Goal: Transaction & Acquisition: Download file/media

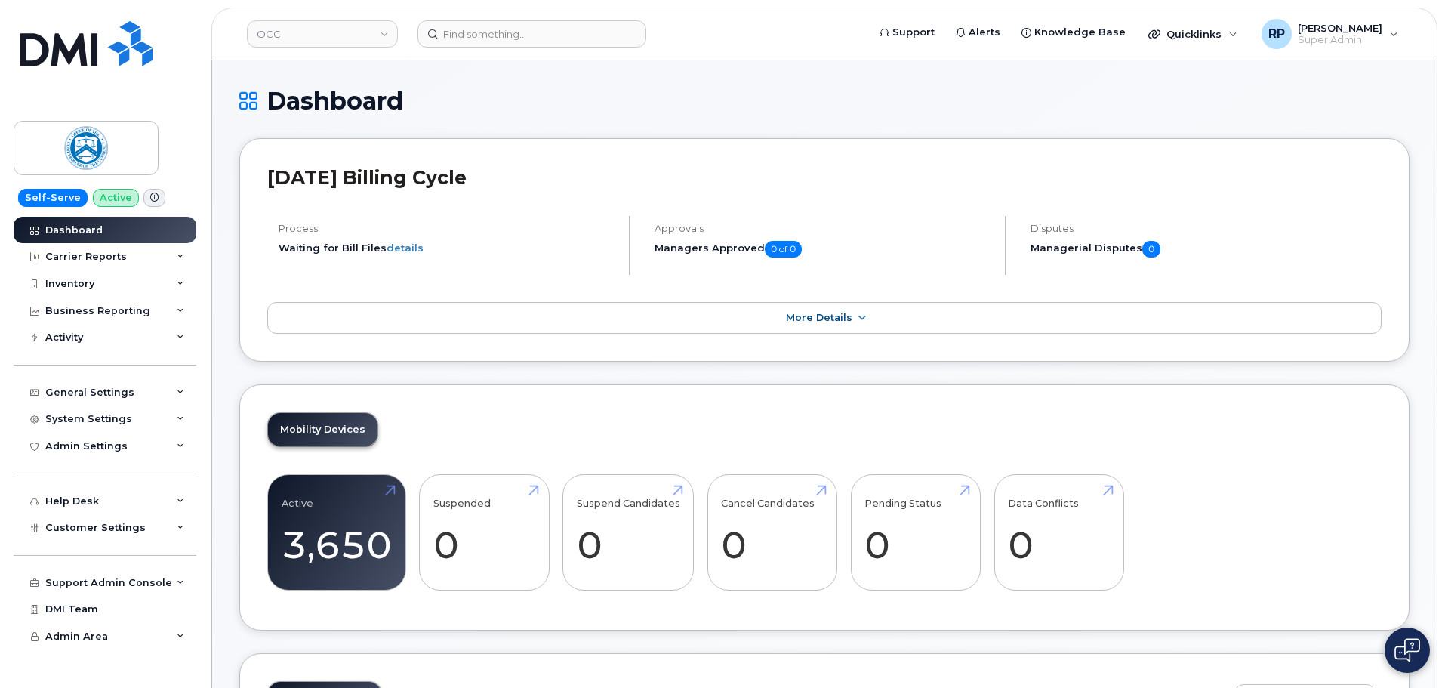
scroll to position [1803, 0]
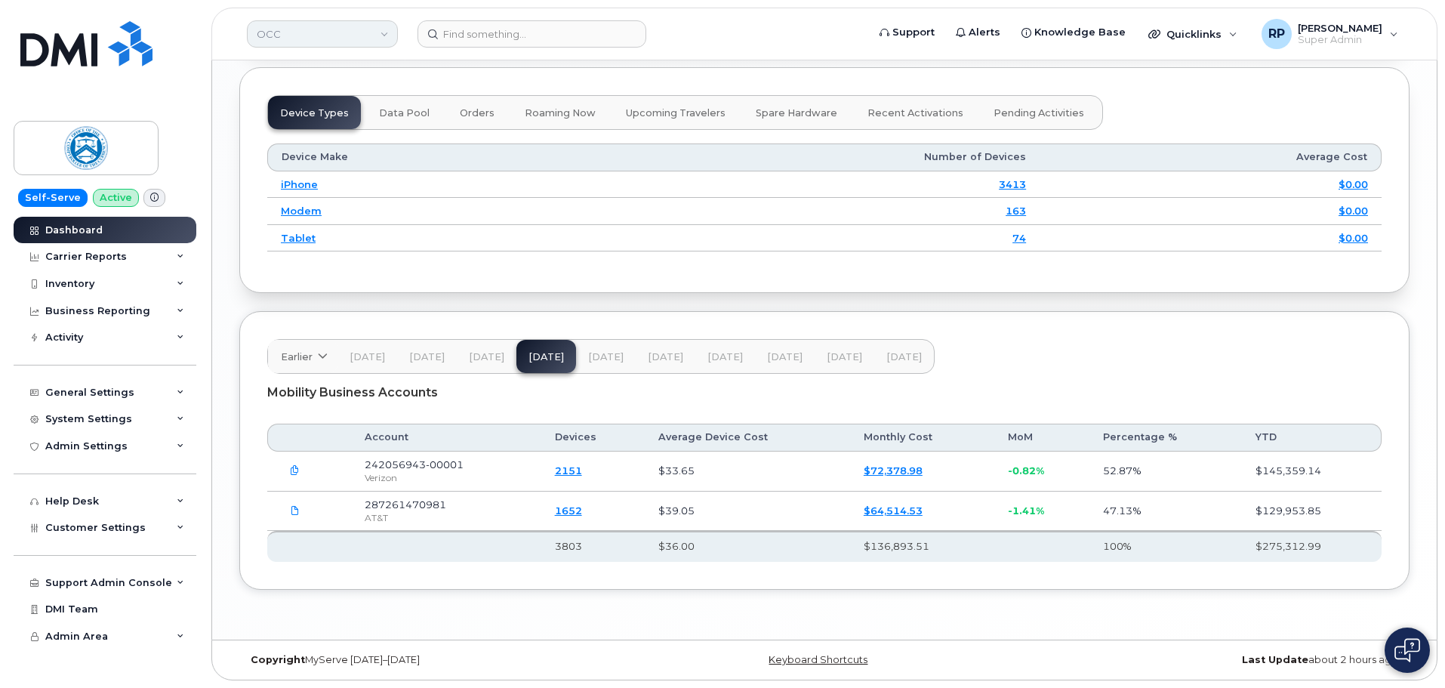
click at [292, 35] on link "OCC" at bounding box center [322, 33] width 151 height 27
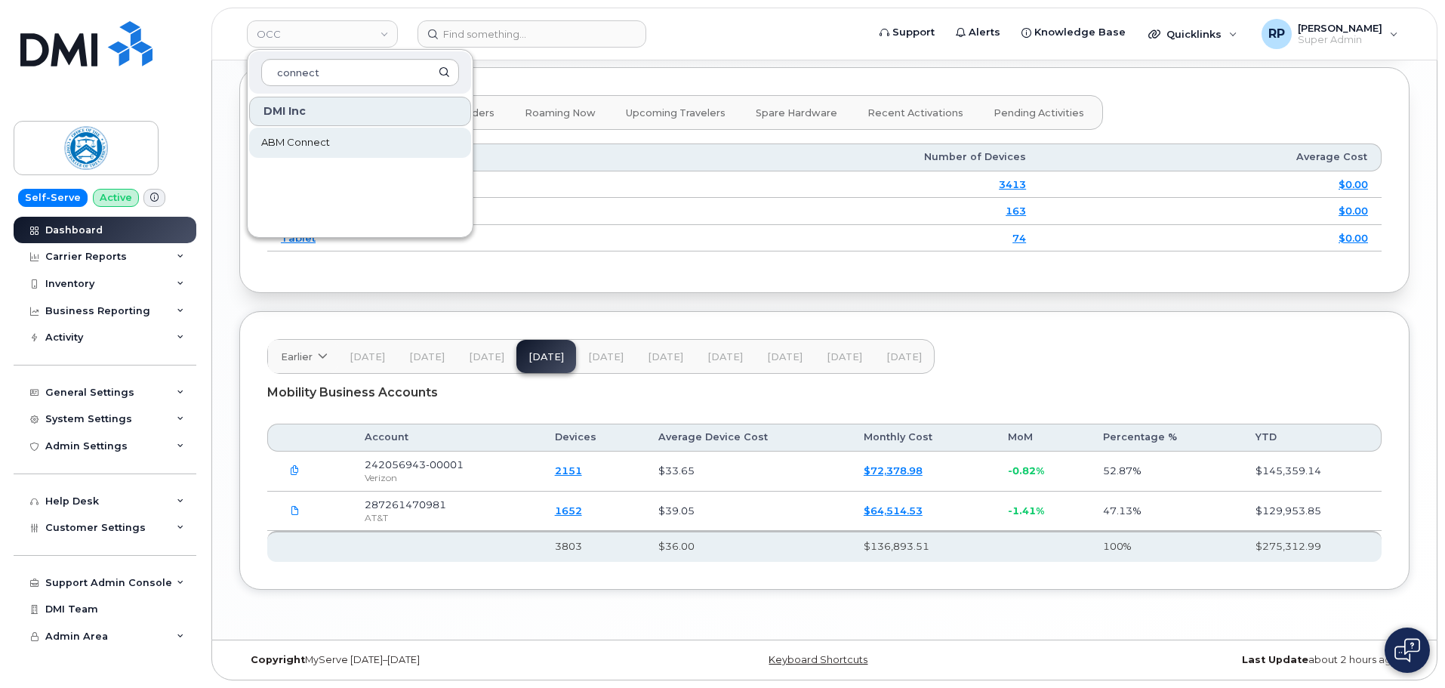
type input "connect"
click at [313, 145] on span "ABM Connect" at bounding box center [295, 142] width 69 height 15
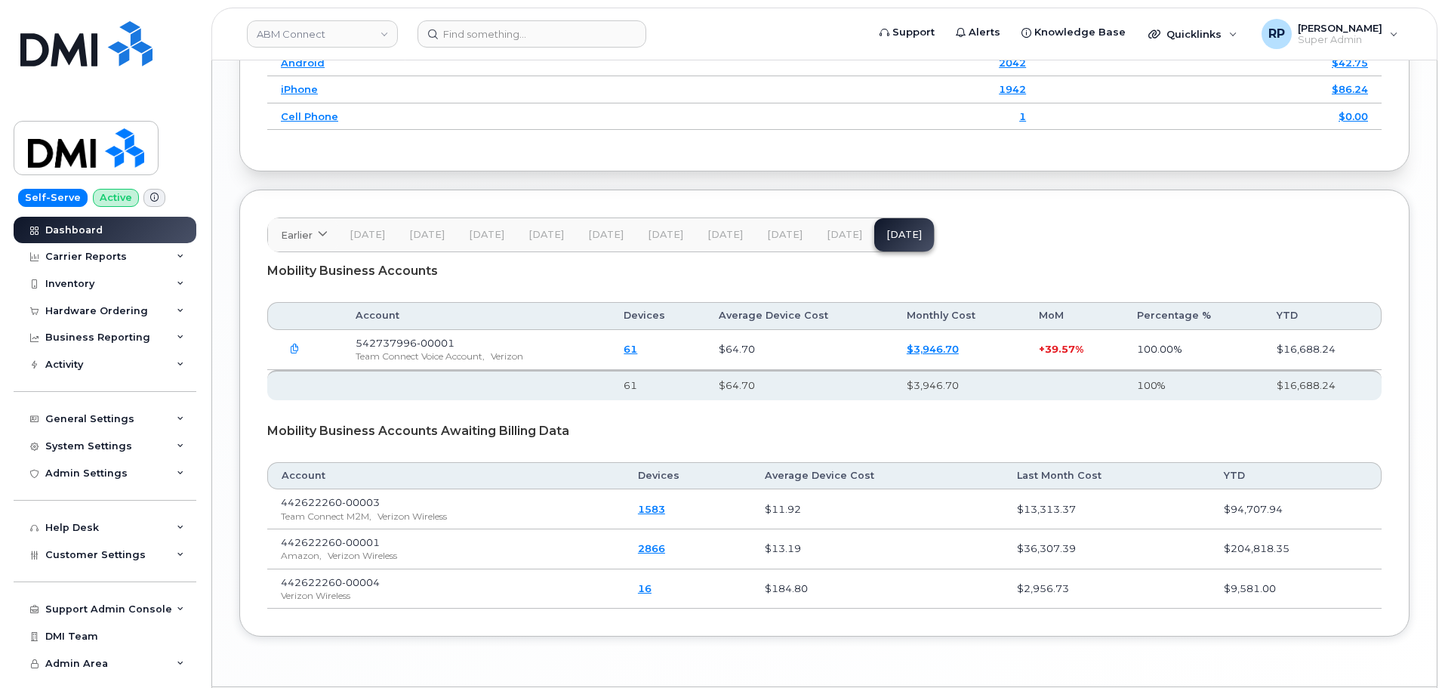
scroll to position [1878, 0]
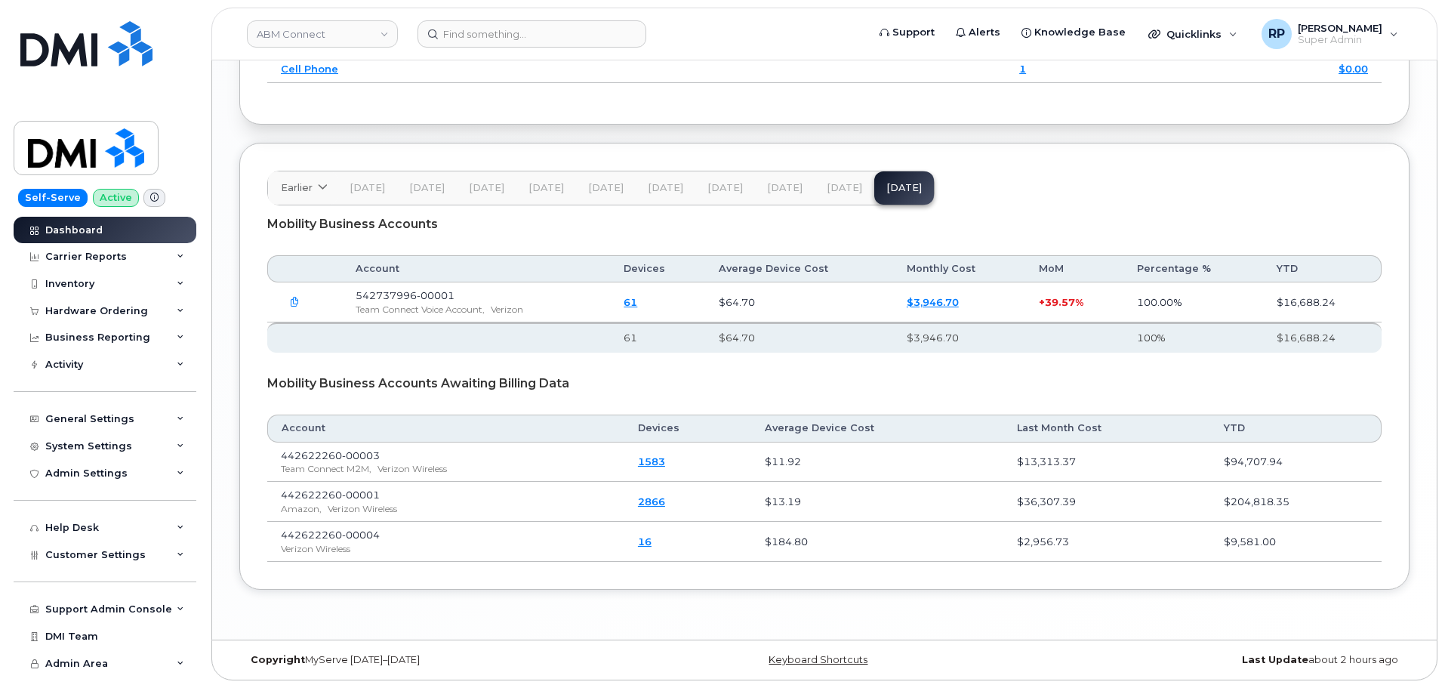
click at [836, 190] on span "[DATE]" at bounding box center [844, 188] width 35 height 12
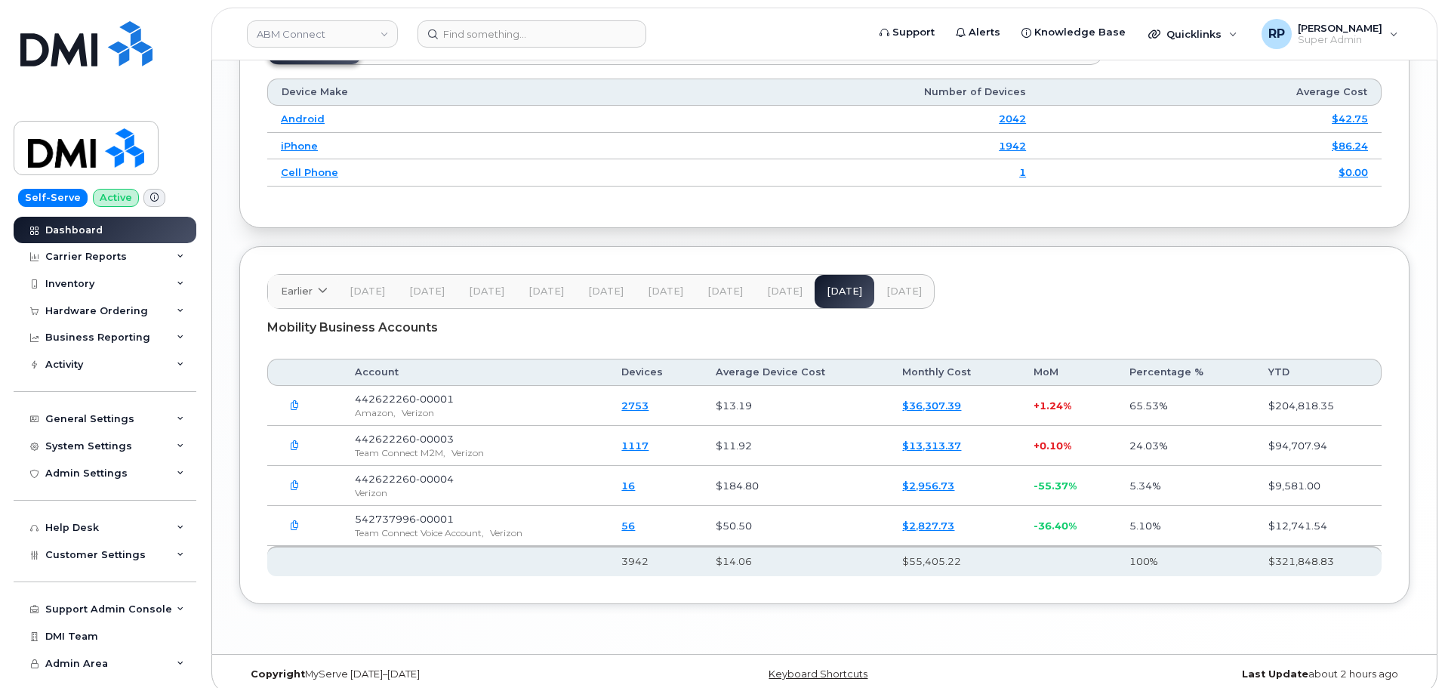
scroll to position [1905, 0]
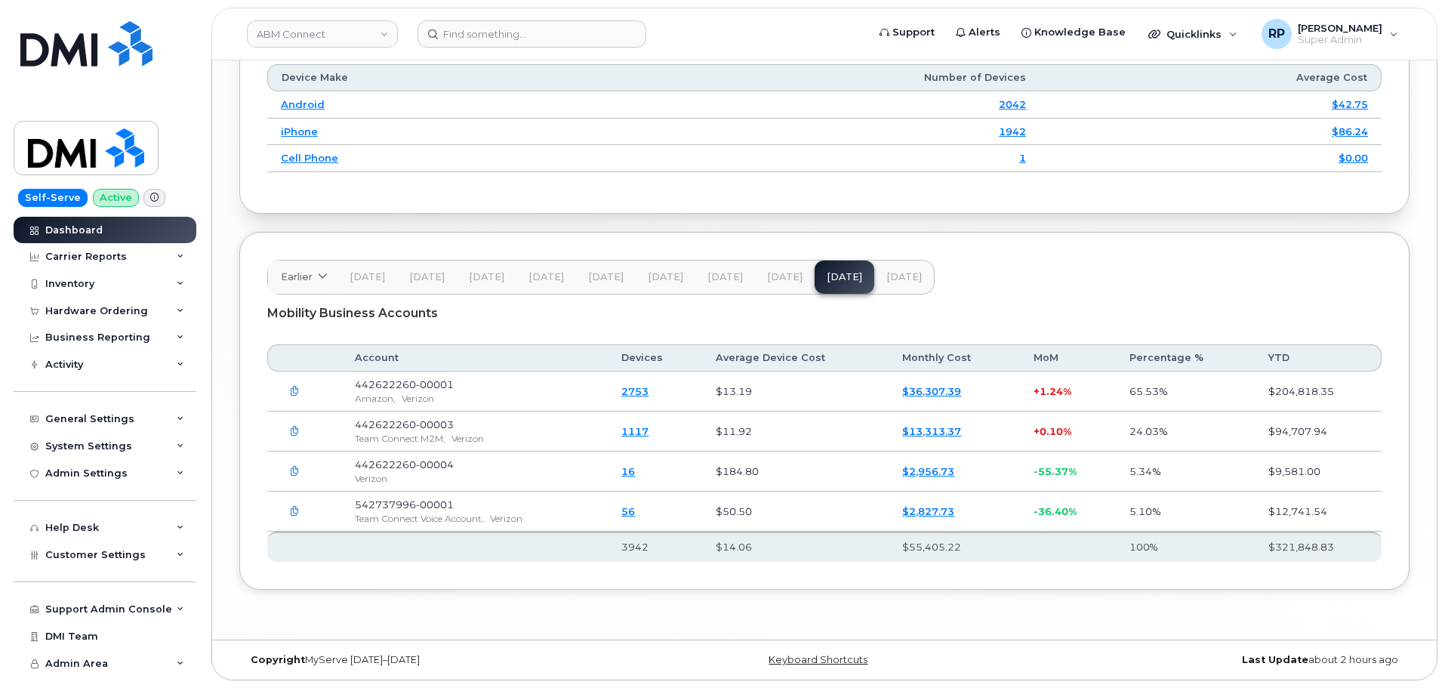
click at [404, 554] on th at bounding box center [474, 547] width 267 height 30
click at [319, 25] on link "ABM Connect" at bounding box center [322, 33] width 151 height 27
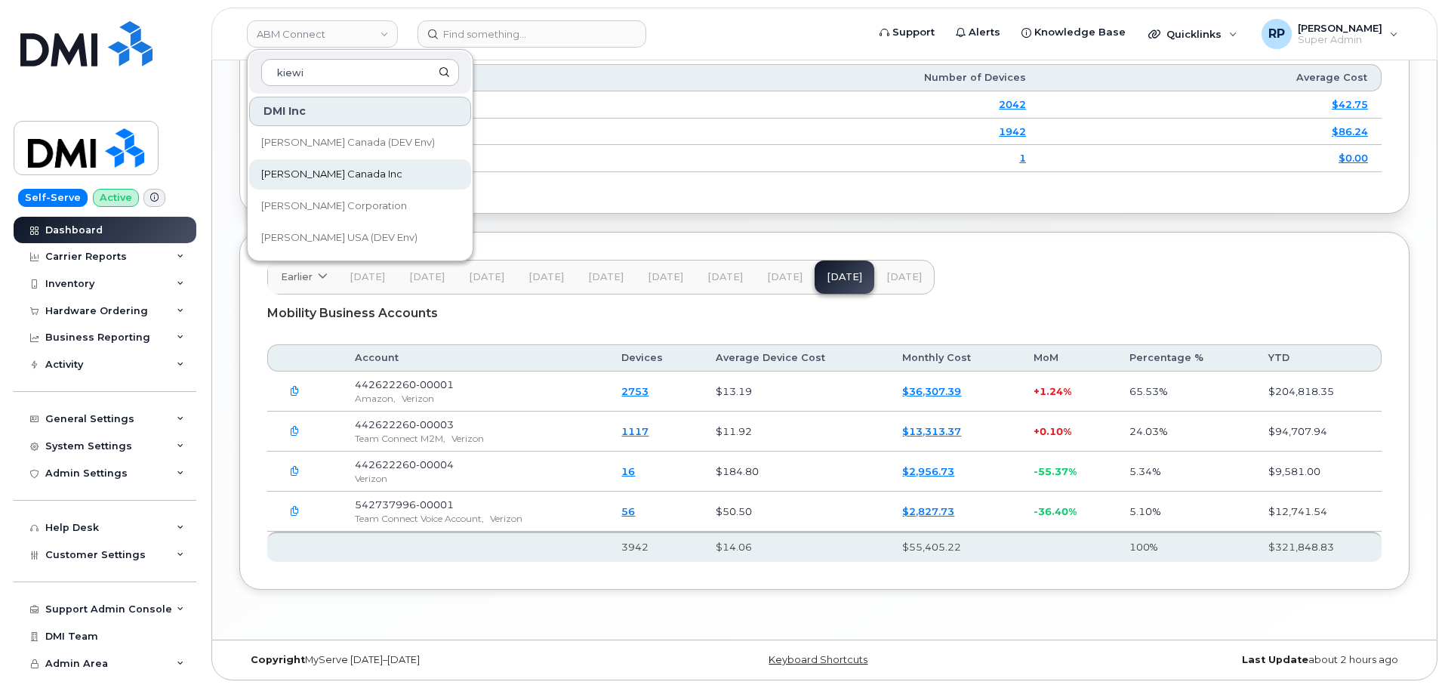
type input "kiewi"
click at [326, 177] on span "[PERSON_NAME] Canada Inc" at bounding box center [331, 174] width 141 height 15
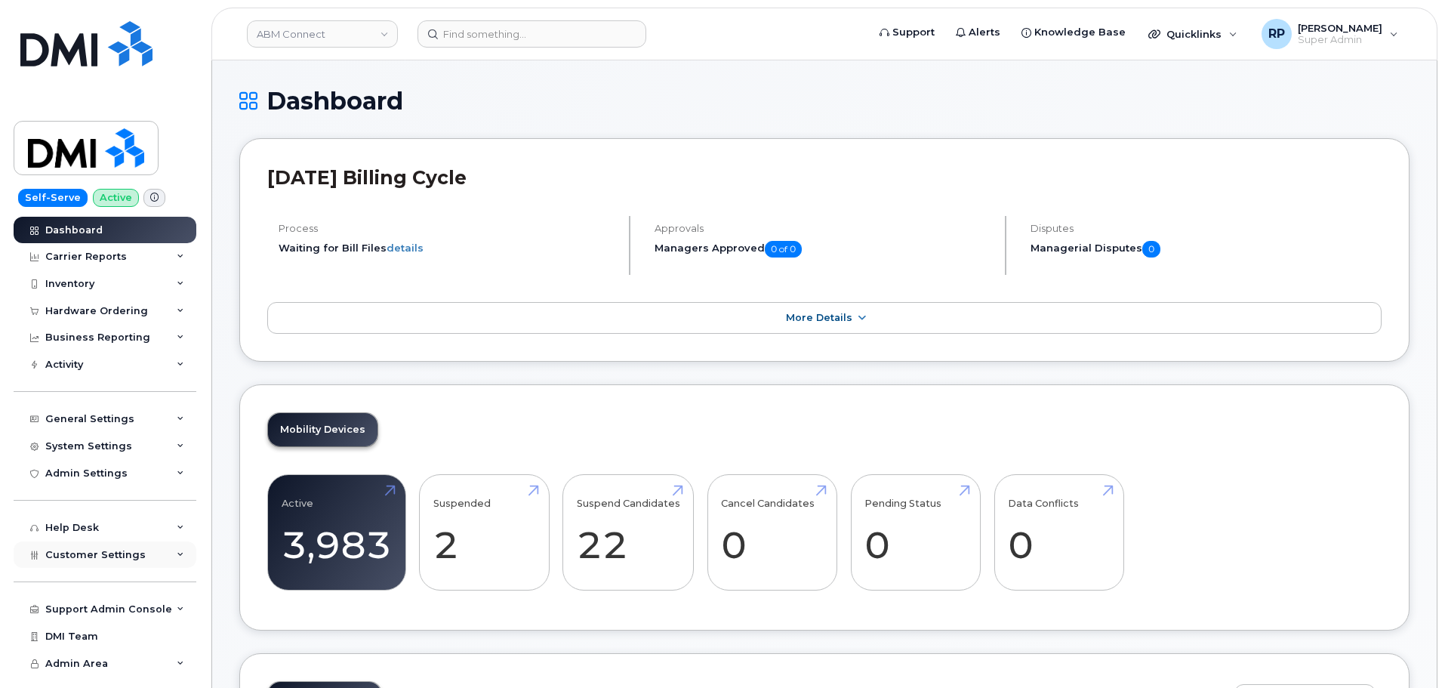
click at [98, 557] on span "Customer Settings" at bounding box center [95, 554] width 100 height 11
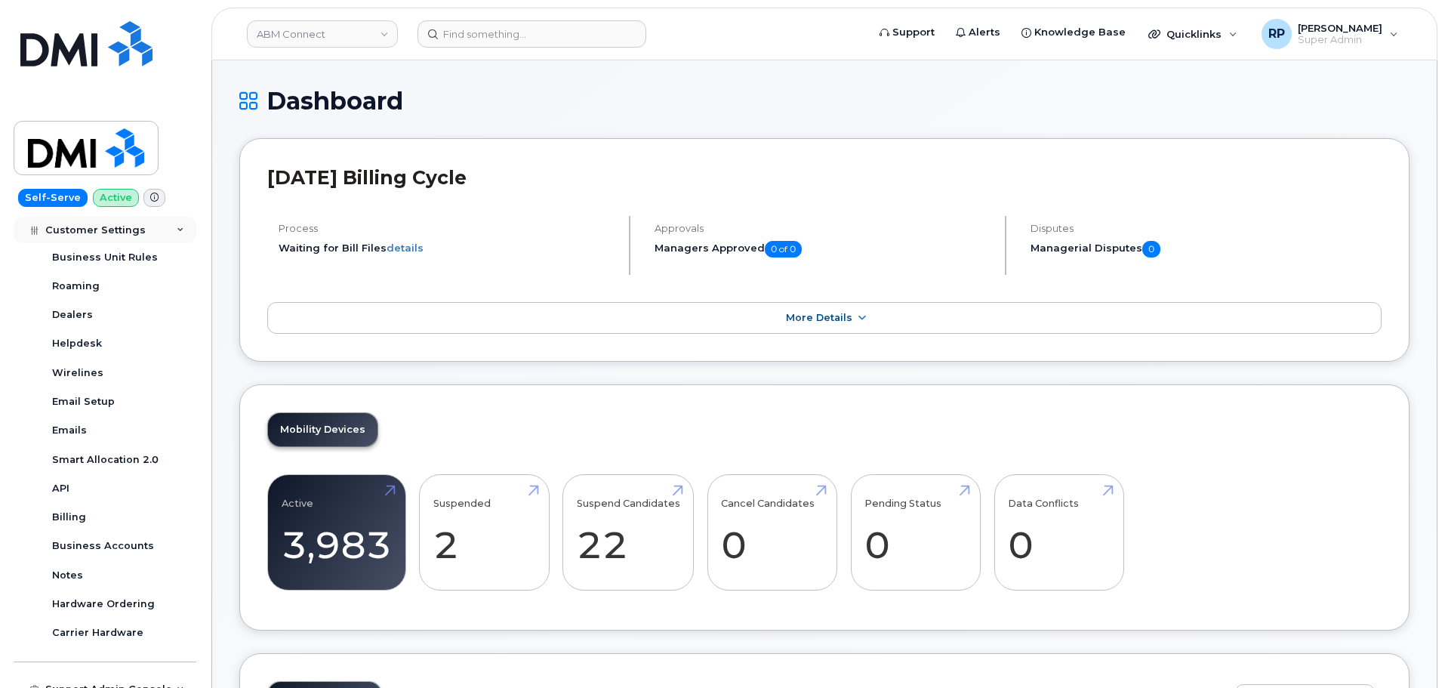
scroll to position [378, 0]
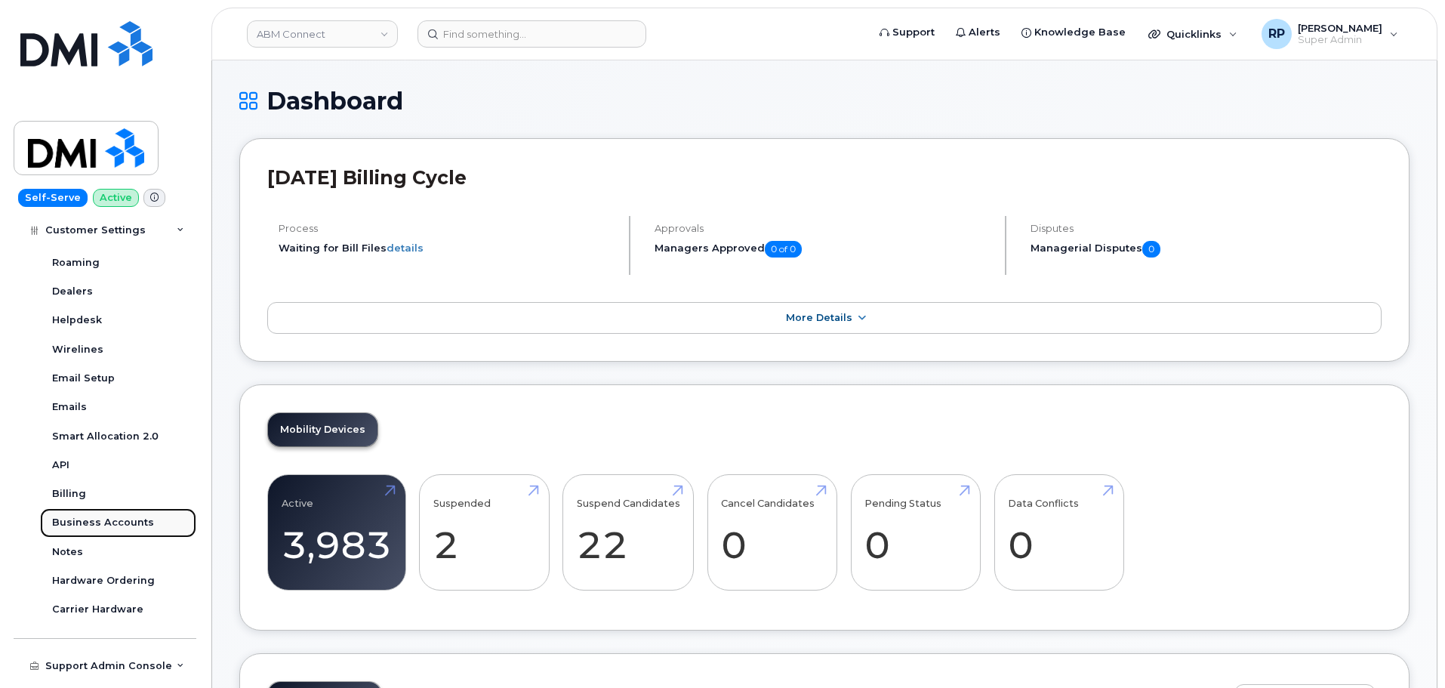
click at [98, 526] on div "Business Accounts" at bounding box center [103, 523] width 102 height 14
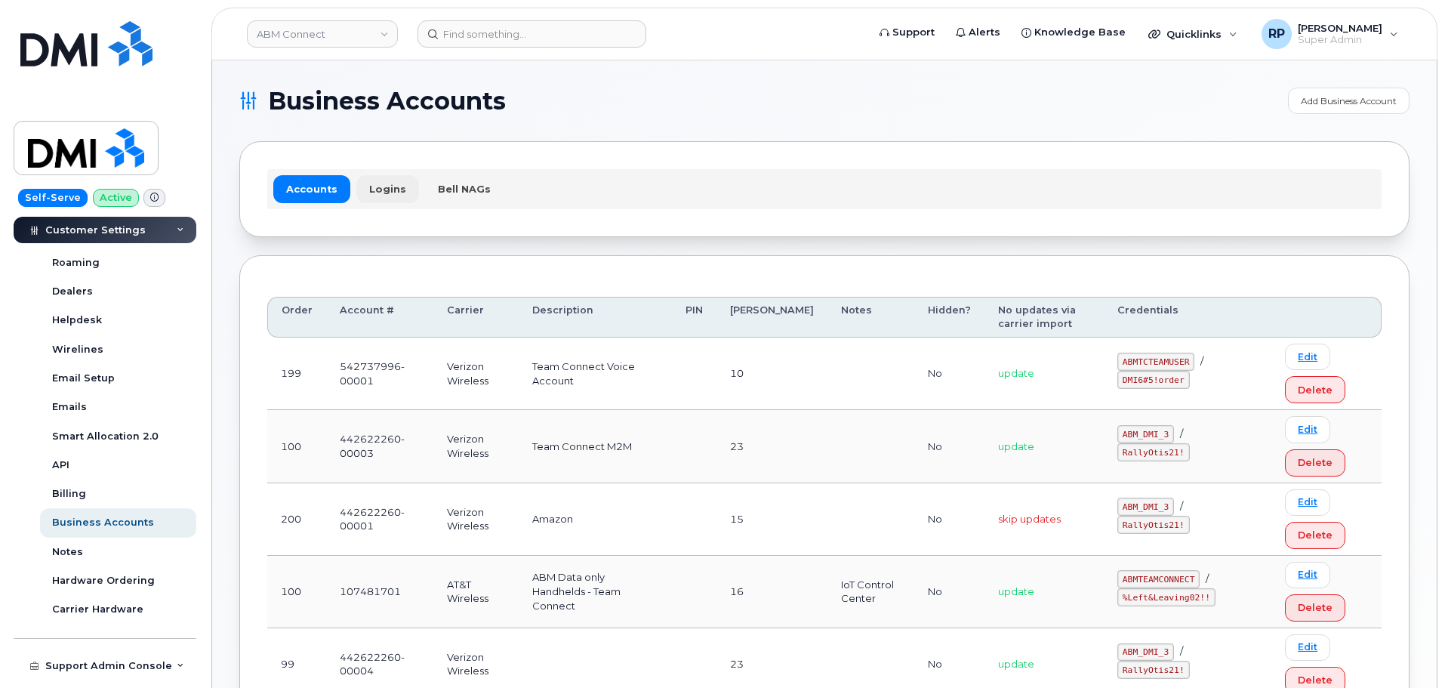
click at [392, 192] on link "Logins" at bounding box center [387, 188] width 63 height 27
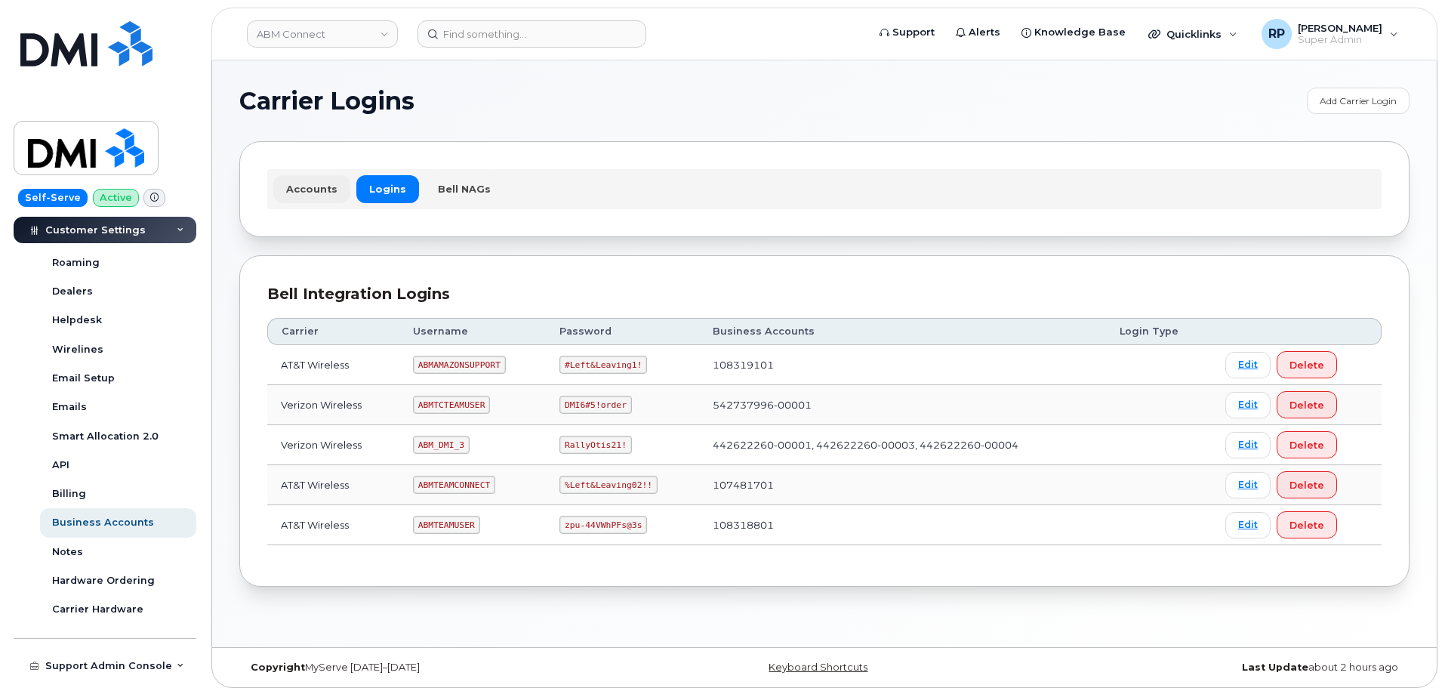
click at [298, 191] on link "Accounts" at bounding box center [311, 188] width 77 height 27
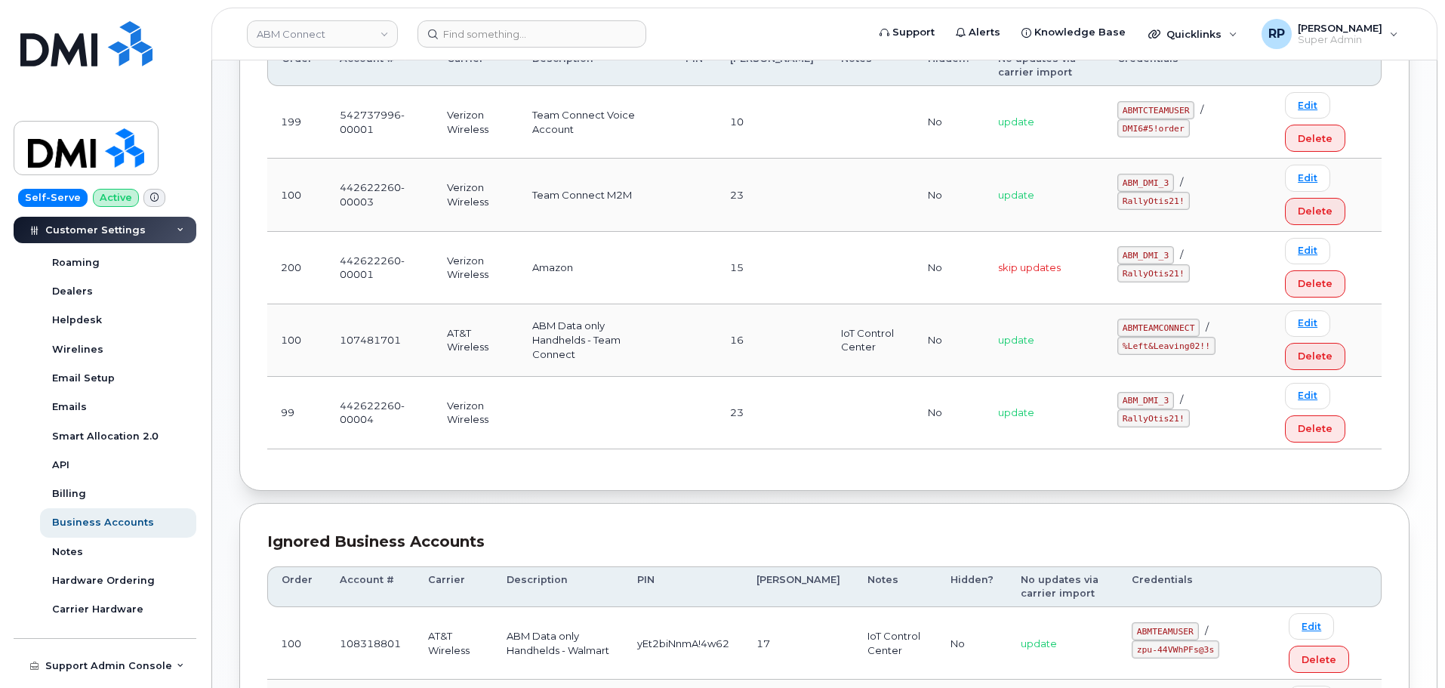
scroll to position [126, 0]
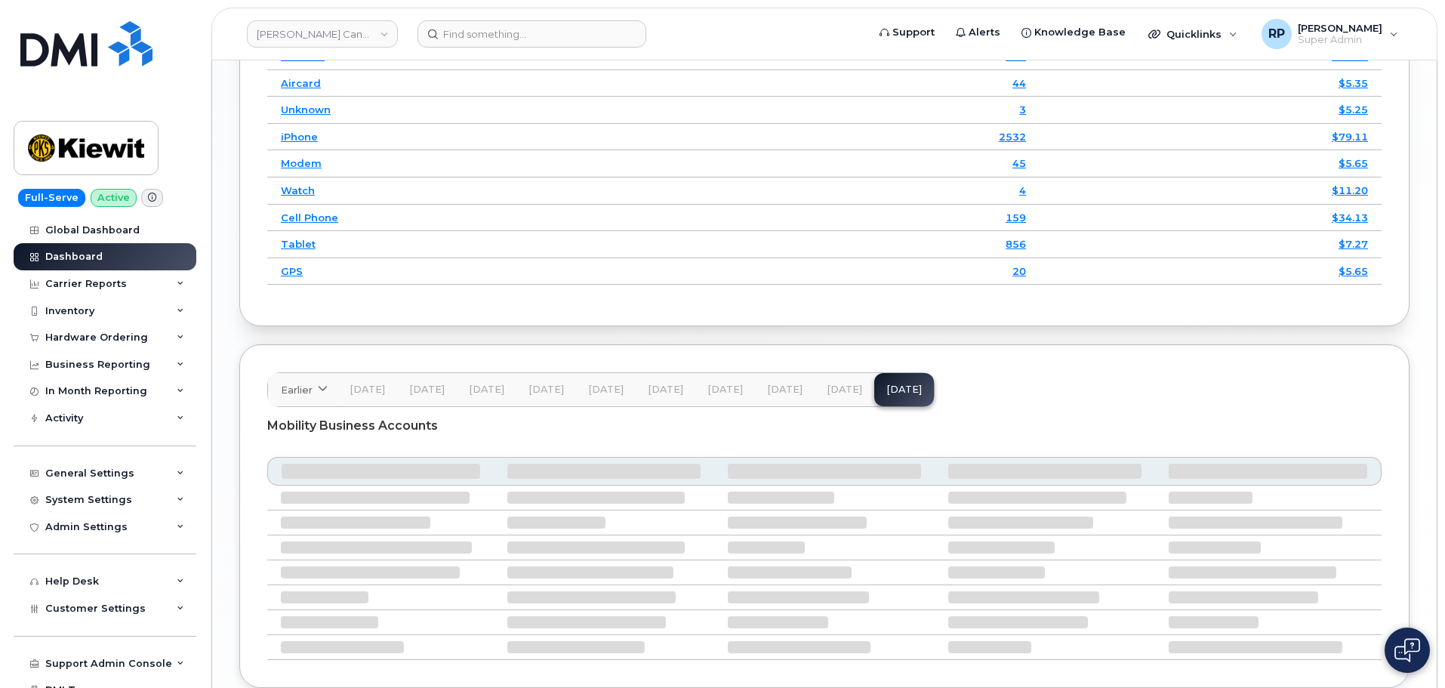
scroll to position [2246, 0]
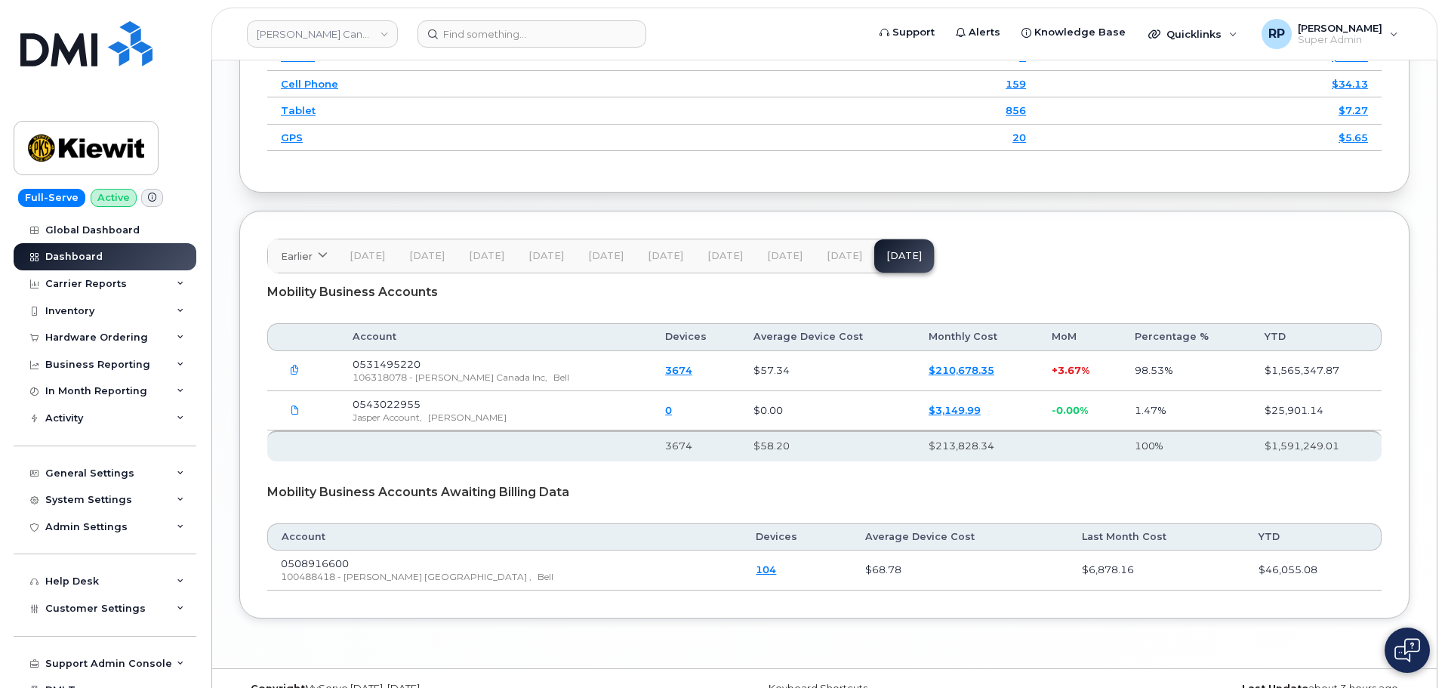
click at [845, 262] on span "[DATE]" at bounding box center [844, 256] width 35 height 12
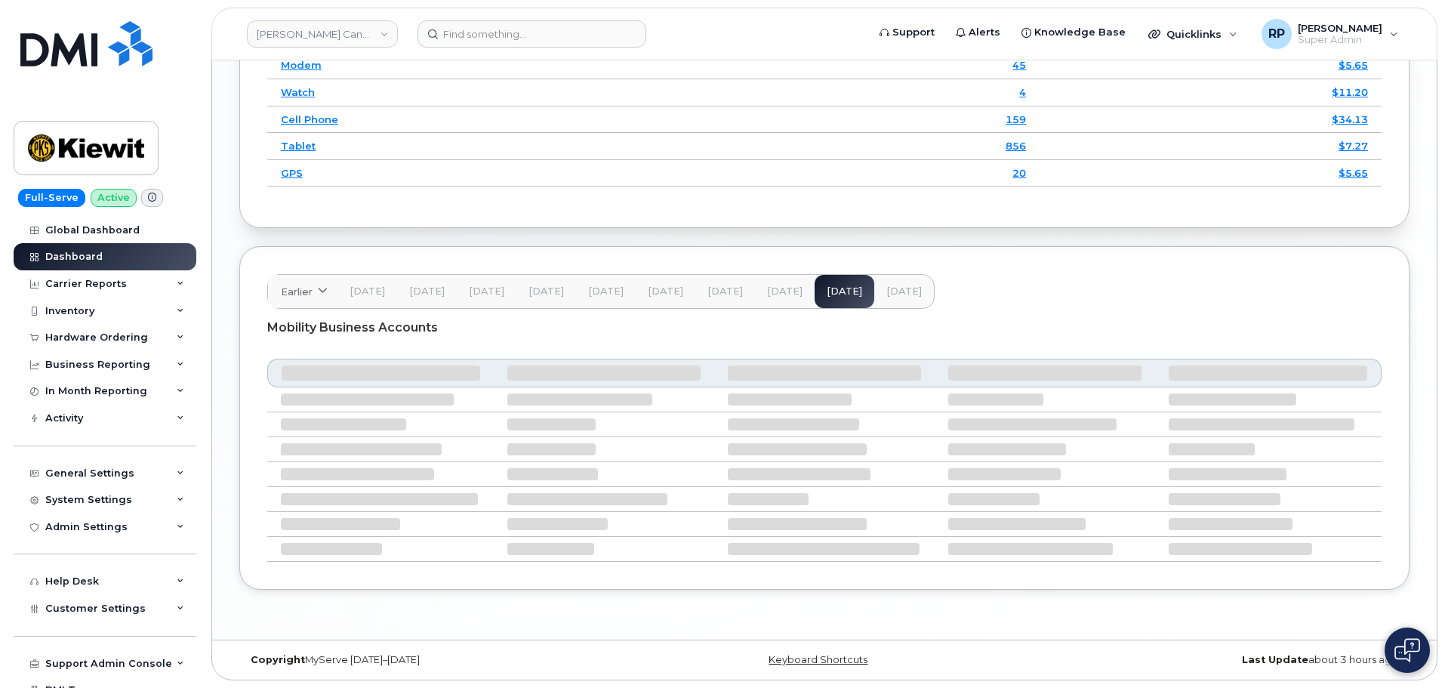
scroll to position [2221, 0]
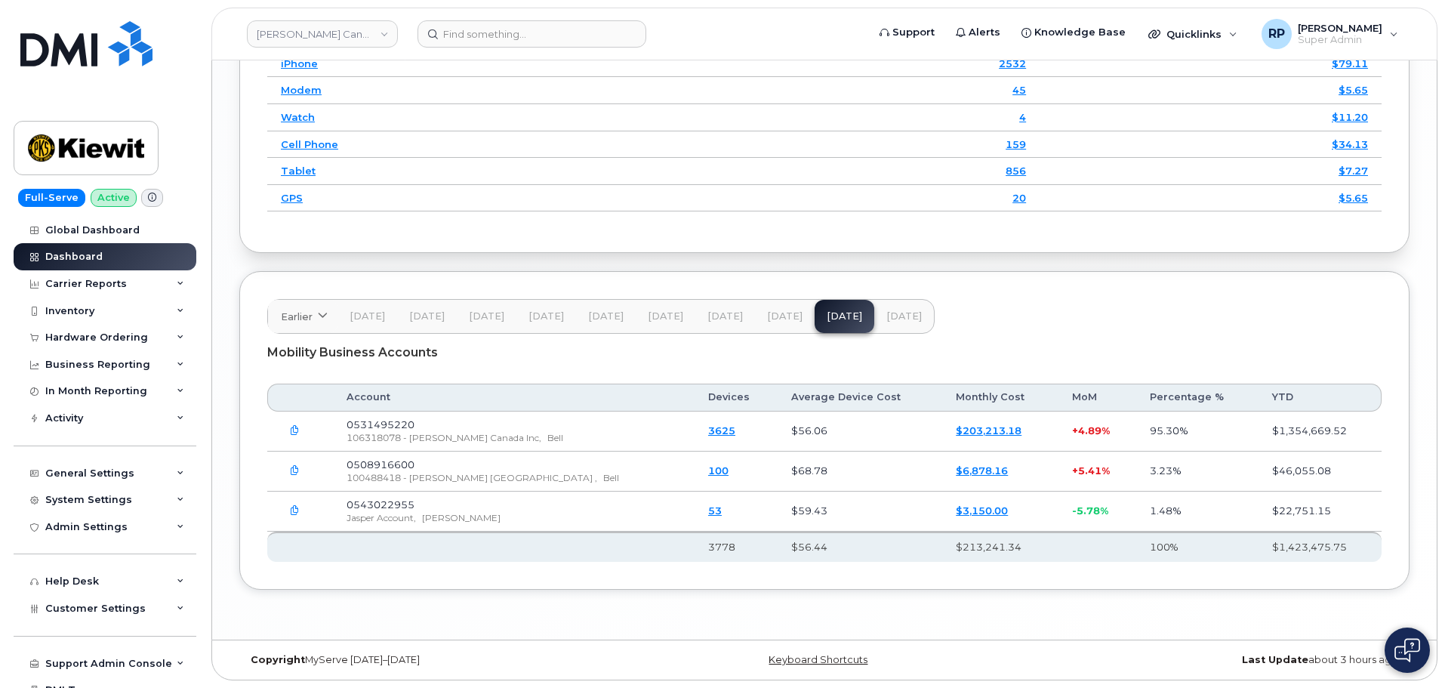
click at [298, 430] on icon "button" at bounding box center [295, 431] width 10 height 10
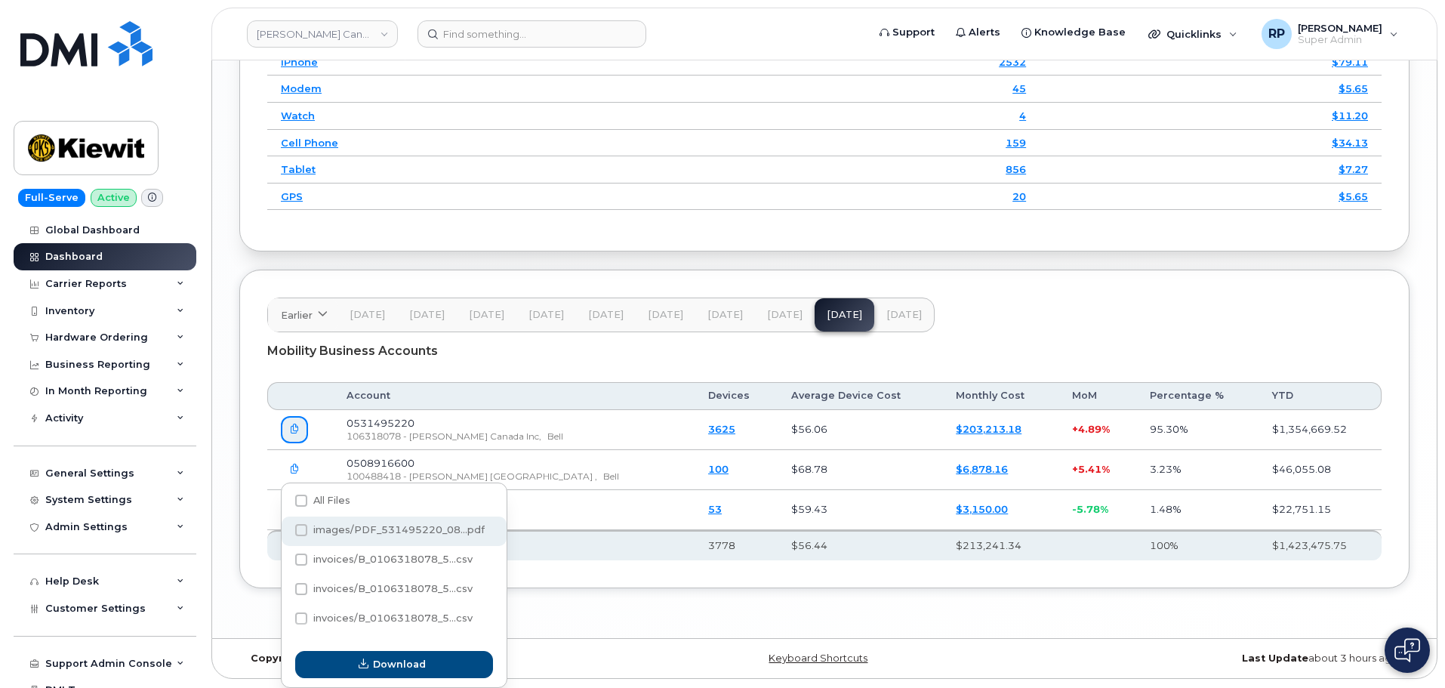
click at [302, 524] on span at bounding box center [301, 530] width 12 height 12
click at [285, 527] on input "images/PDF_531495220_08...pdf" at bounding box center [281, 531] width 8 height 8
checkbox input "true"
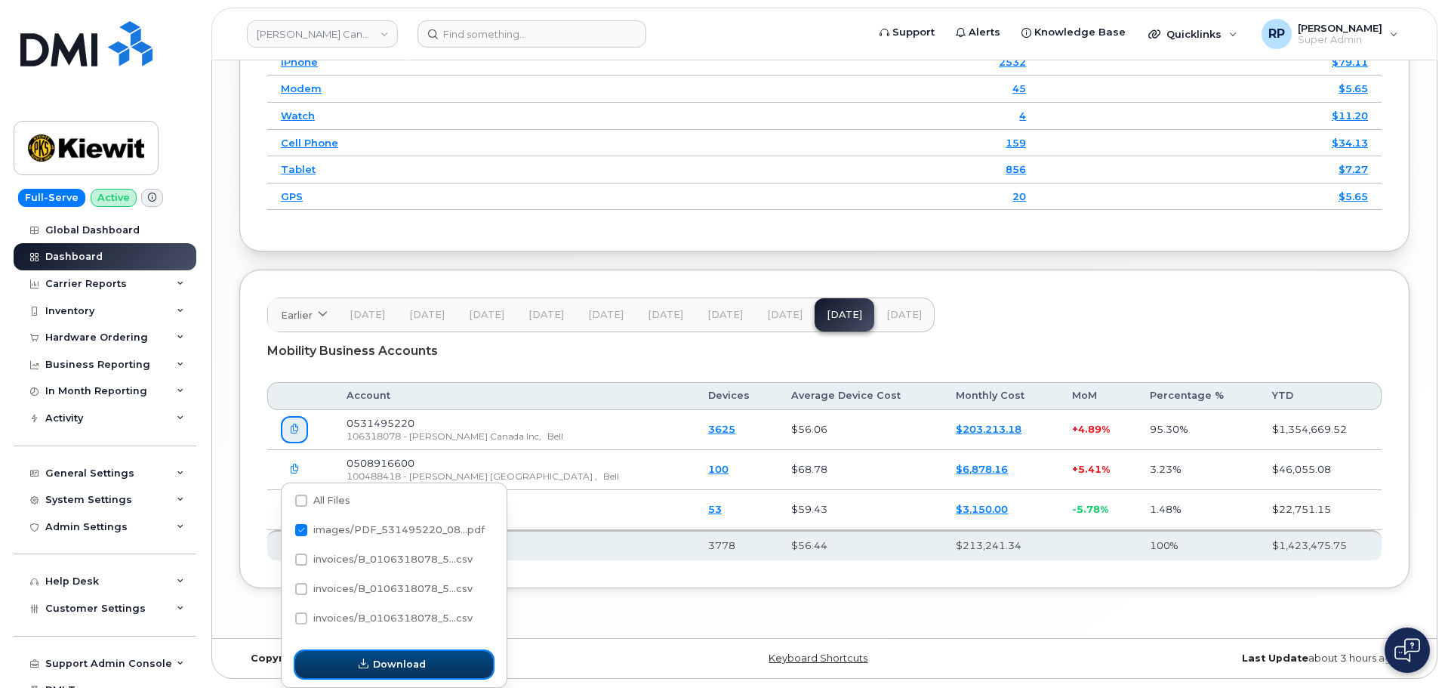
click at [366, 659] on icon "button" at bounding box center [364, 664] width 10 height 10
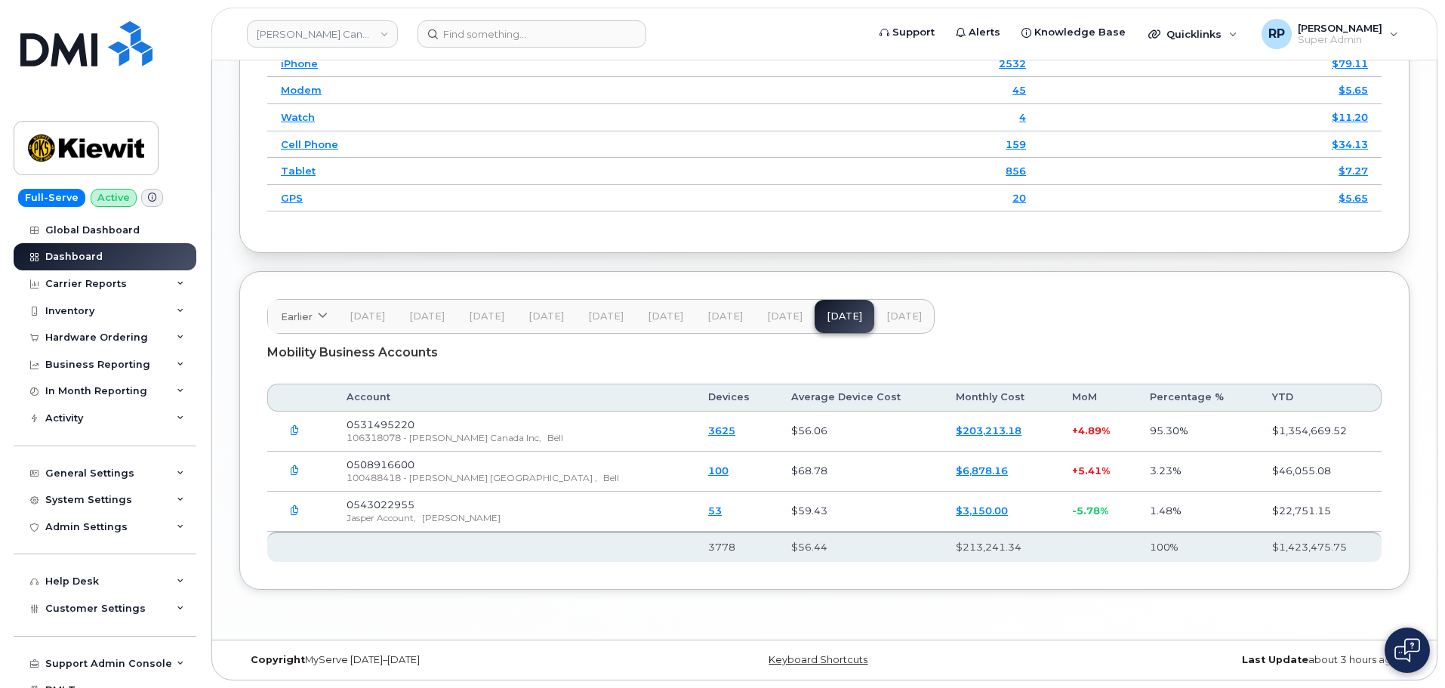
click at [298, 430] on icon "button" at bounding box center [295, 431] width 10 height 10
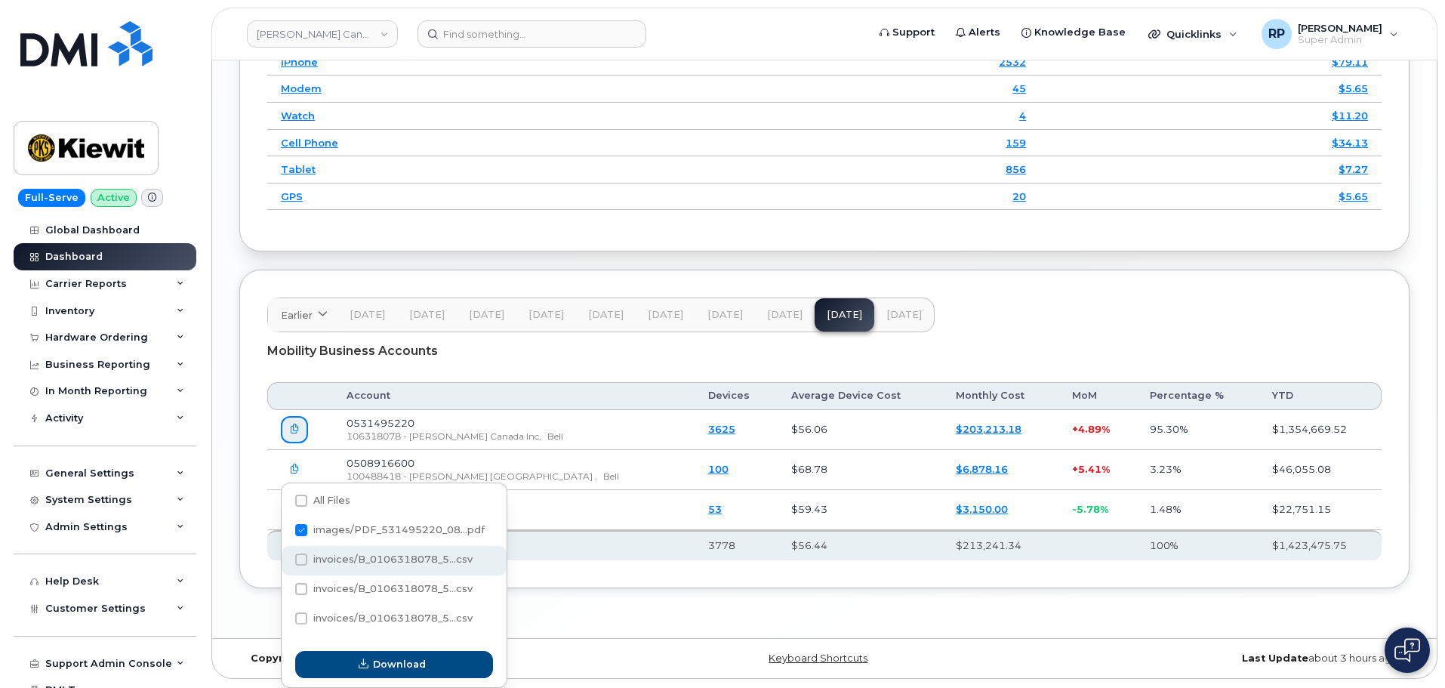
click at [300, 554] on span at bounding box center [301, 560] width 12 height 12
click at [285, 557] on input "invoices/B_0106318078_5...csv" at bounding box center [281, 561] width 8 height 8
checkbox input "true"
click at [301, 583] on span at bounding box center [301, 589] width 12 height 12
click at [285, 586] on input "invoices/B_0106318078_5...csv" at bounding box center [281, 590] width 8 height 8
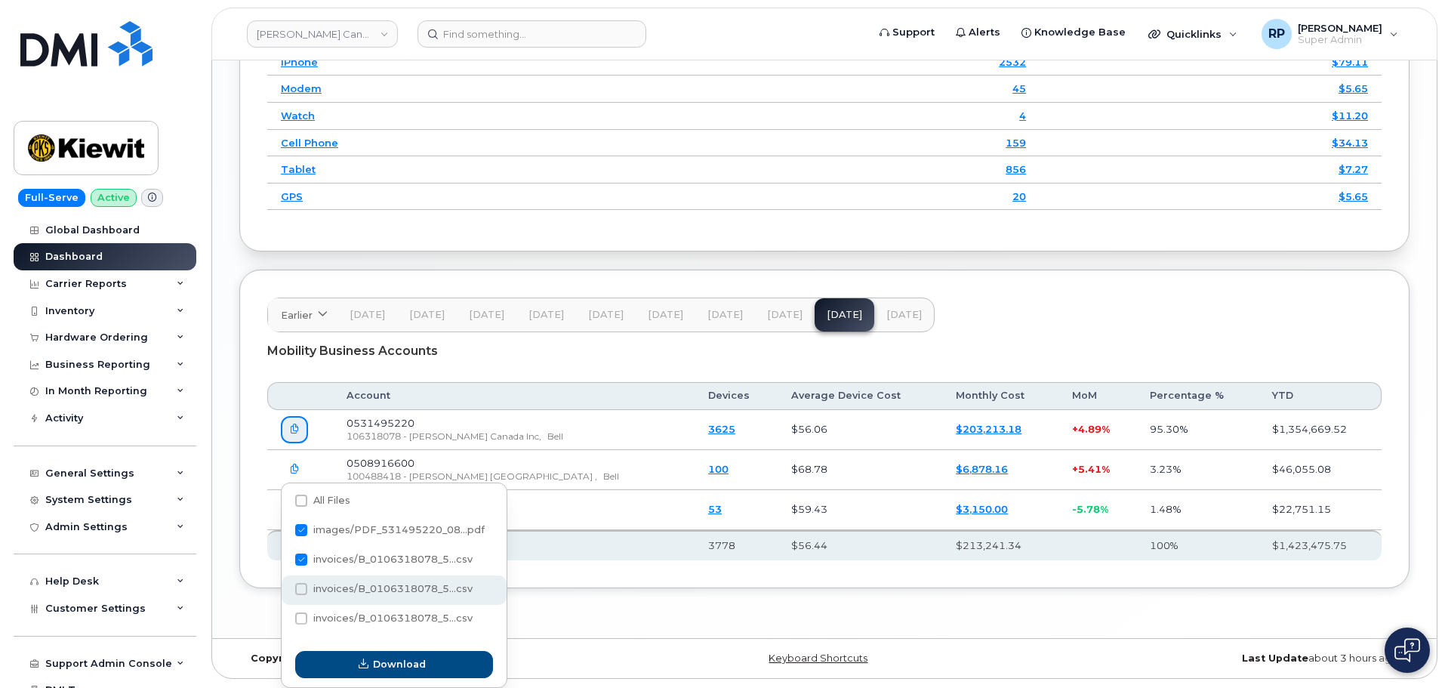
checkbox input "true"
click at [298, 612] on span at bounding box center [301, 618] width 12 height 12
click at [285, 616] on input "invoices/B_0106318078_5...csv" at bounding box center [281, 620] width 8 height 8
checkbox input "false"
checkbox input "true"
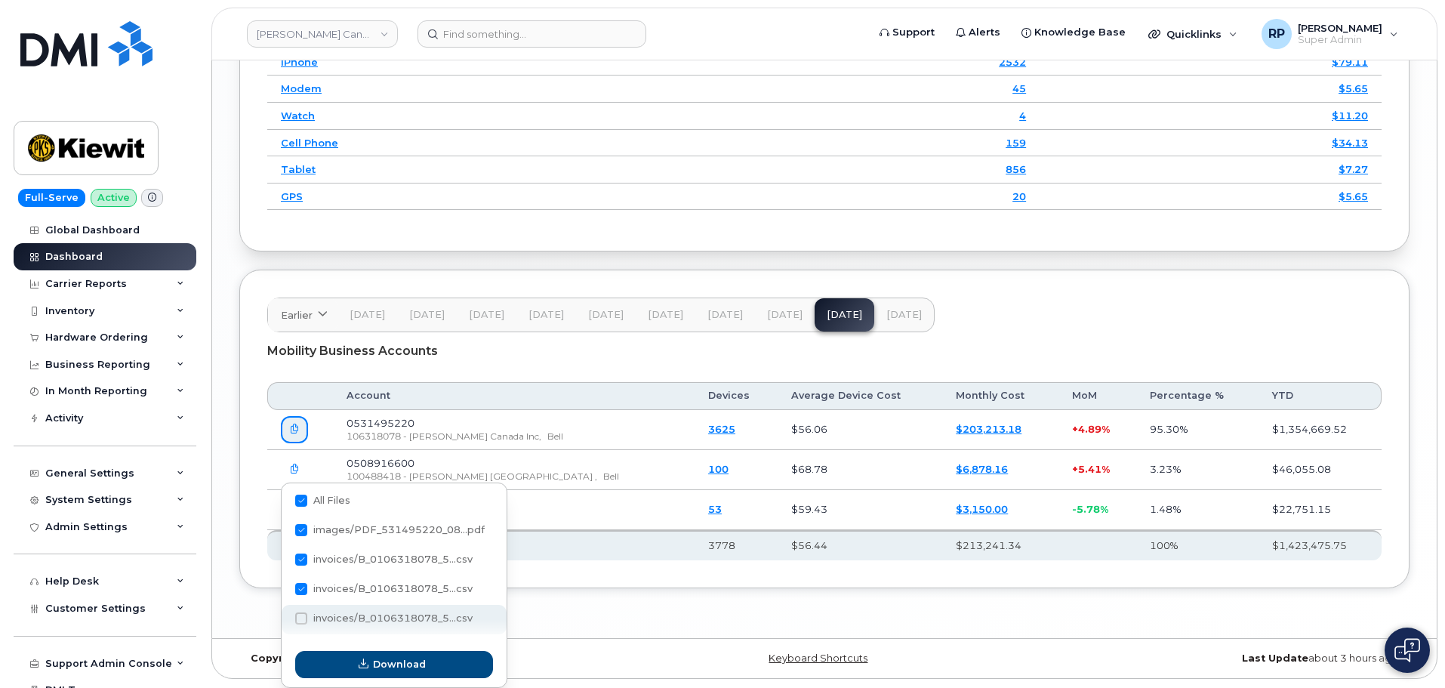
checkbox input "true"
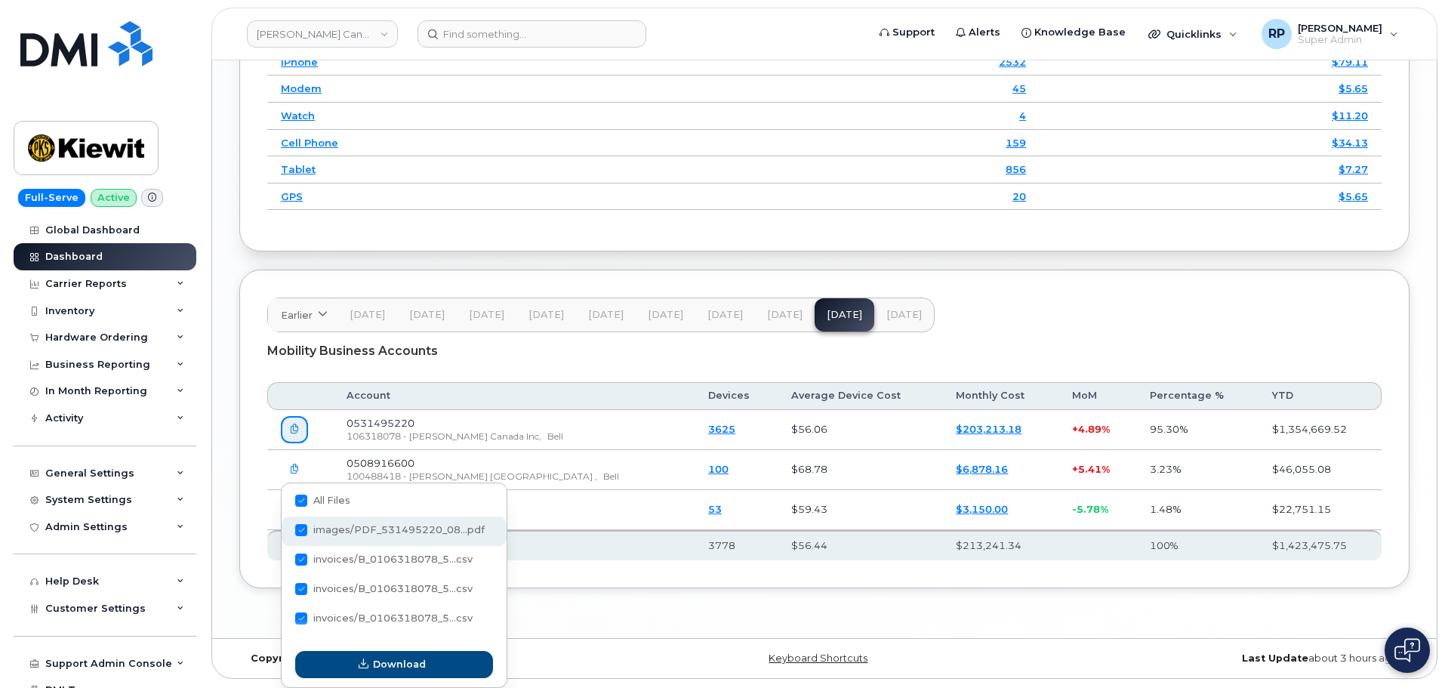
click at [298, 524] on span at bounding box center [301, 530] width 12 height 12
click at [285, 527] on input "images/PDF_531495220_08...pdf" at bounding box center [281, 531] width 8 height 8
checkbox input "true"
checkbox input "false"
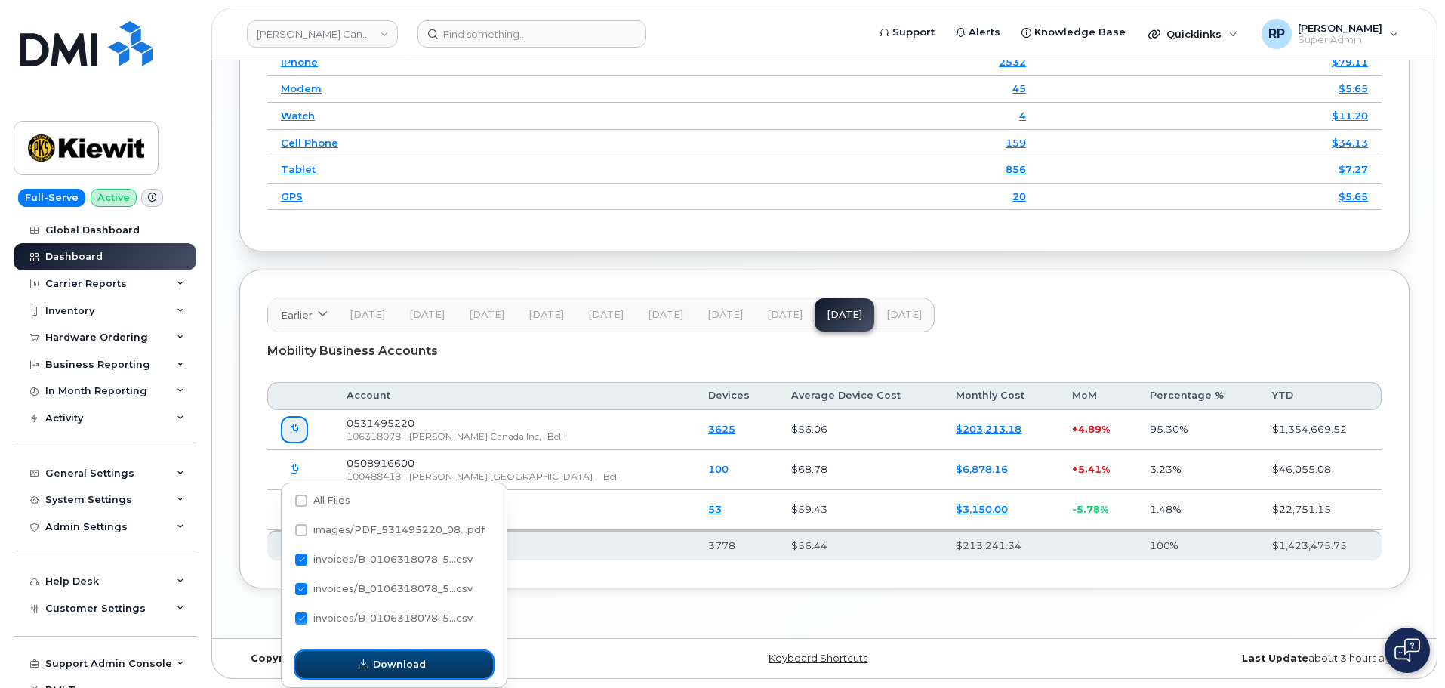
click at [378, 657] on span "Download" at bounding box center [399, 664] width 53 height 14
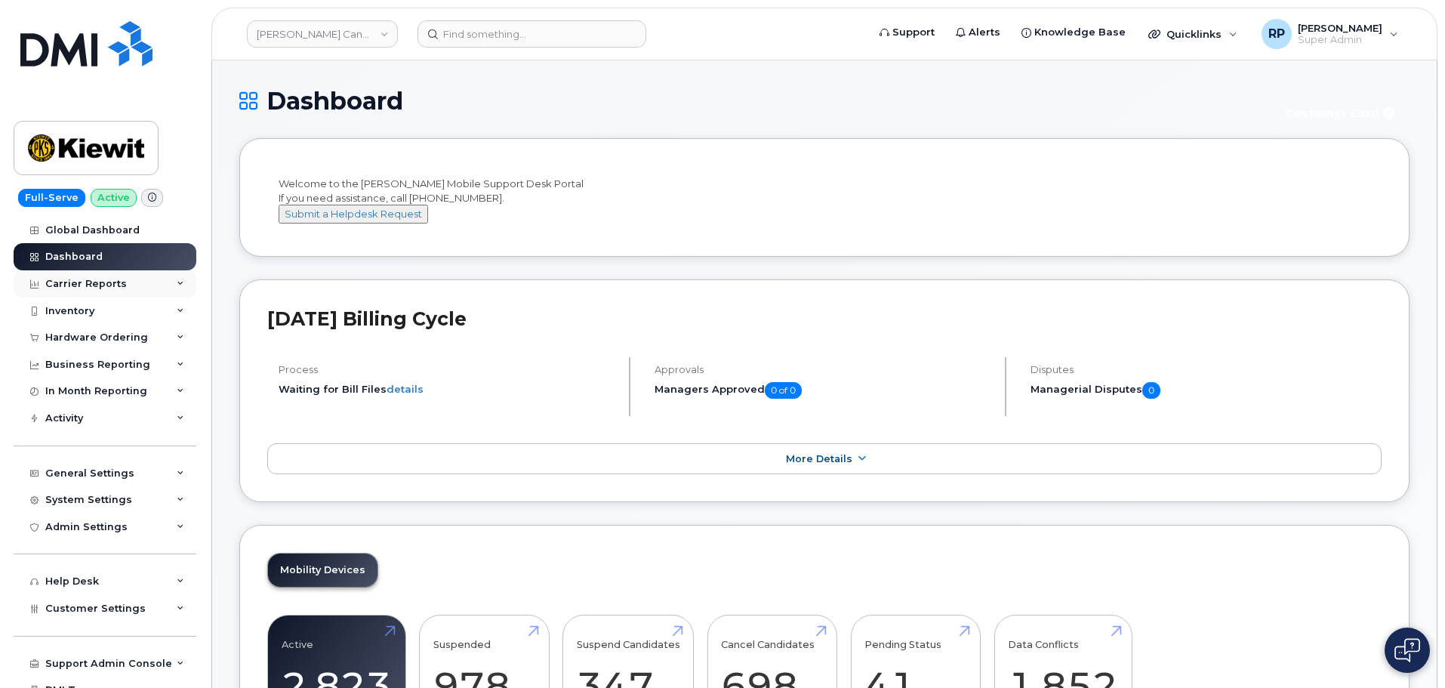
click at [92, 282] on div "Carrier Reports" at bounding box center [86, 284] width 82 height 12
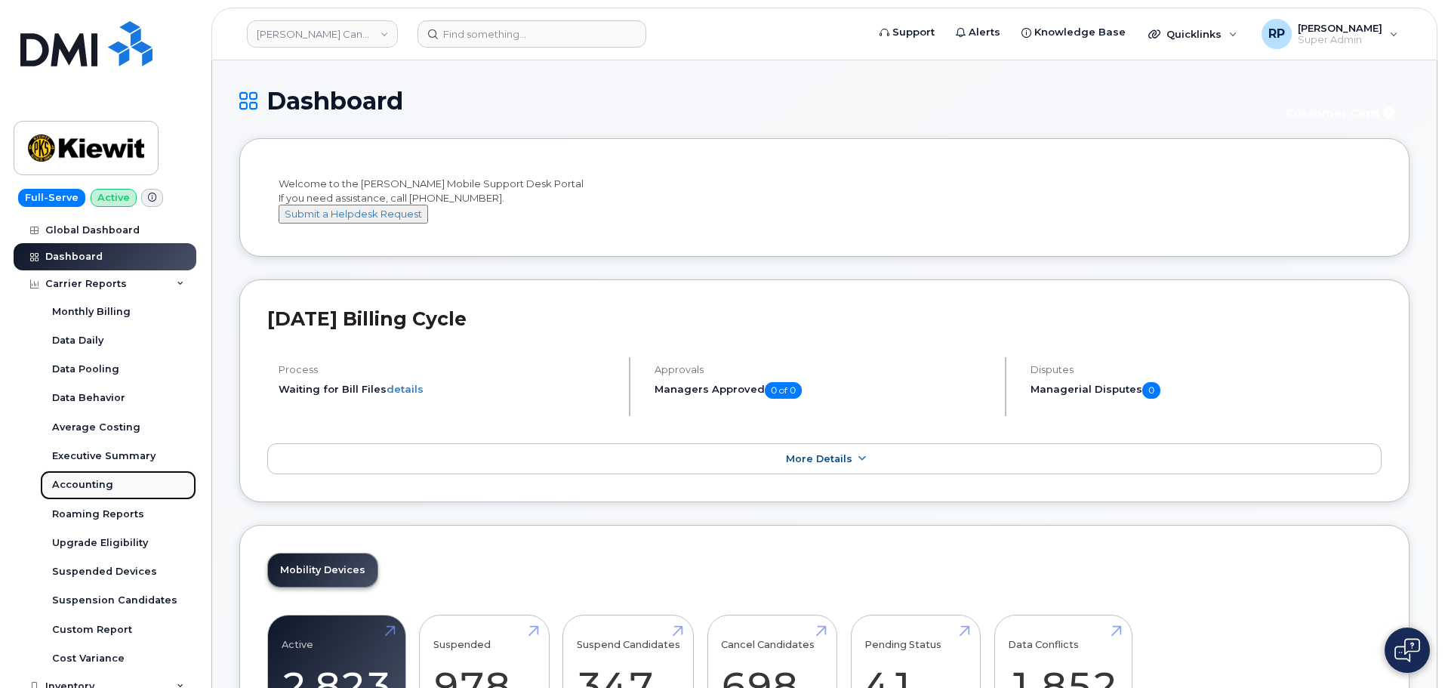
click at [97, 481] on div "Accounting" at bounding box center [82, 485] width 61 height 14
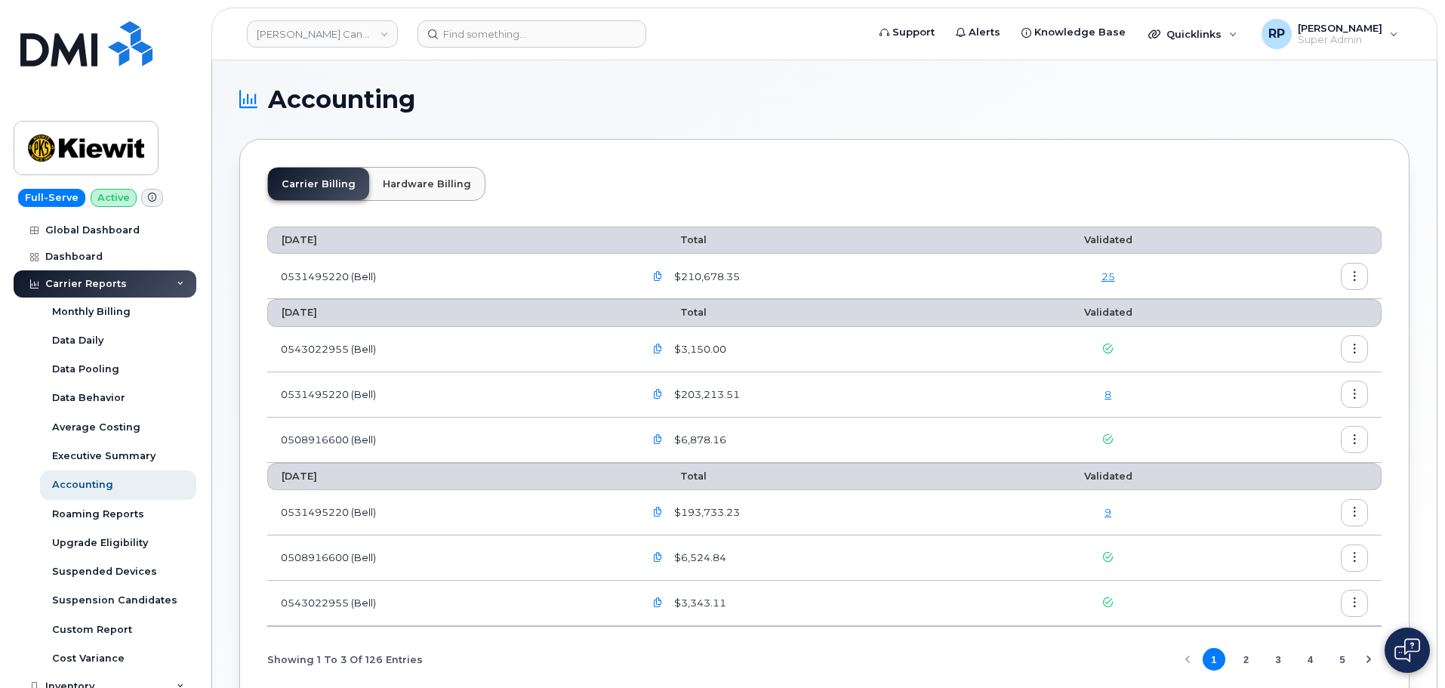
click at [1346, 388] on button "button" at bounding box center [1354, 394] width 27 height 27
click at [1280, 449] on span "Download" at bounding box center [1286, 456] width 59 height 14
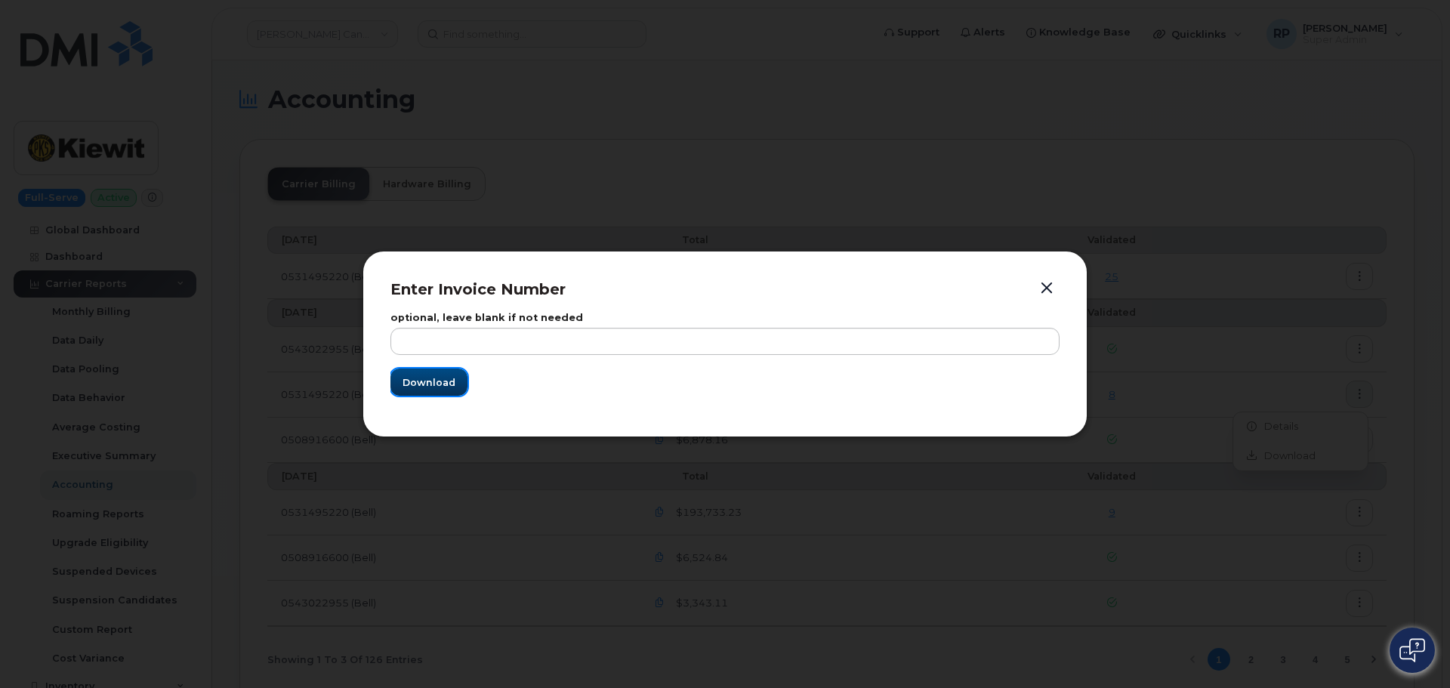
click at [453, 386] on span "Download" at bounding box center [429, 382] width 53 height 14
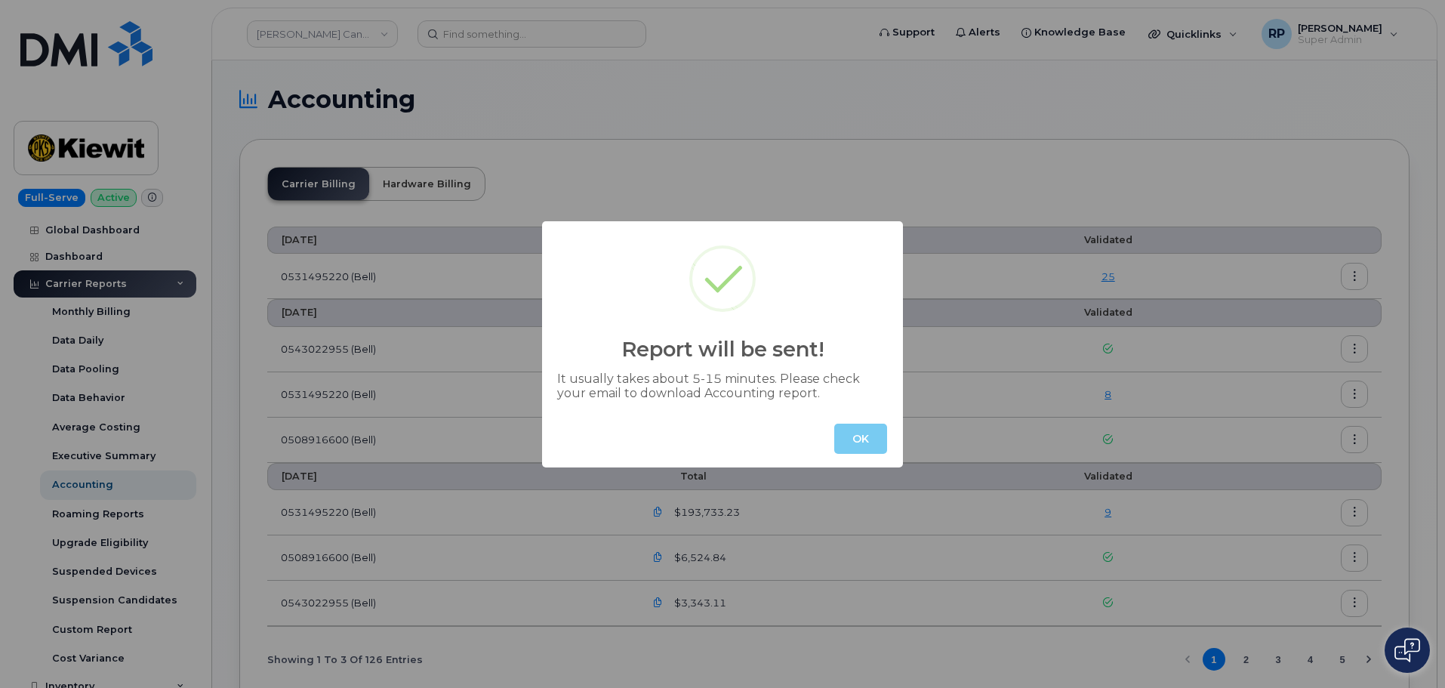
click at [858, 441] on button "OK" at bounding box center [861, 439] width 53 height 30
